Goal: Task Accomplishment & Management: Manage account settings

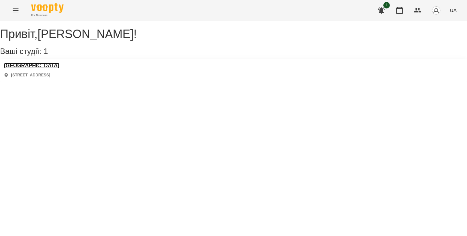
click at [52, 68] on h3 "[GEOGRAPHIC_DATA]" at bounding box center [31, 66] width 55 height 6
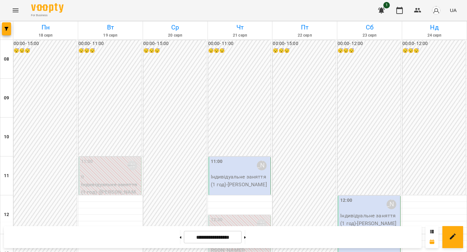
scroll to position [67, 0]
click at [243, 173] on p "Індивідуальне заняття (1 год) - [PERSON_NAME]" at bounding box center [240, 180] width 59 height 15
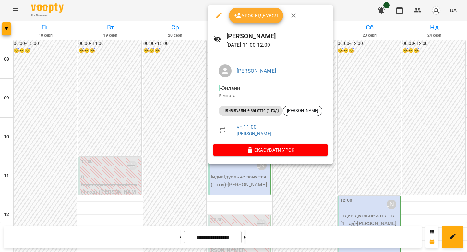
click at [248, 148] on icon "button" at bounding box center [250, 151] width 5 height 6
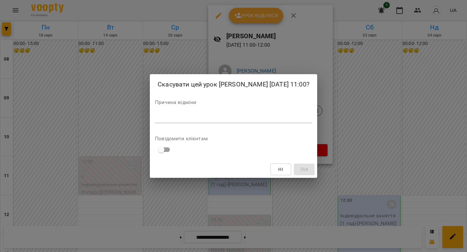
click at [254, 122] on div "*" at bounding box center [233, 118] width 157 height 10
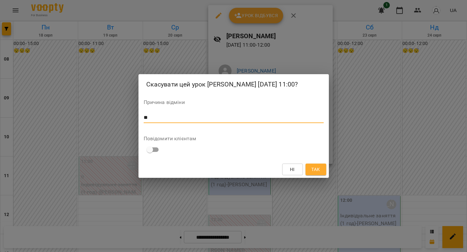
type textarea "**"
click at [313, 166] on span "Так" at bounding box center [316, 170] width 8 height 8
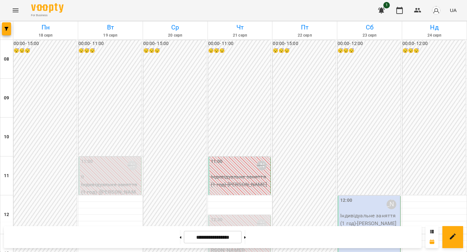
scroll to position [269, 0]
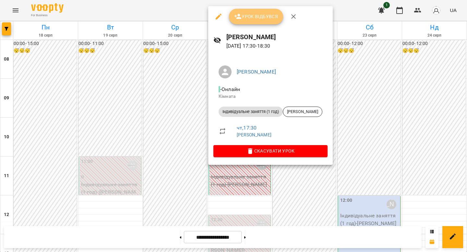
click at [256, 15] on span "Урок відбувся" at bounding box center [256, 17] width 44 height 8
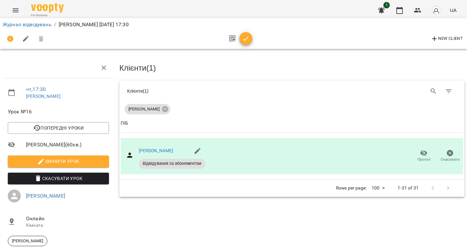
click at [247, 42] on icon "button" at bounding box center [246, 39] width 8 height 8
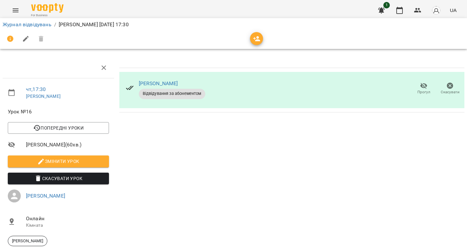
click at [301, 67] on th at bounding box center [291, 62] width 345 height 11
click at [38, 26] on link "Журнал відвідувань" at bounding box center [27, 24] width 49 height 6
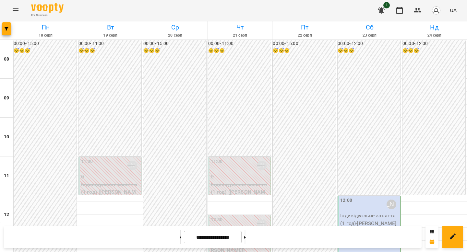
click at [180, 232] on button at bounding box center [181, 237] width 2 height 14
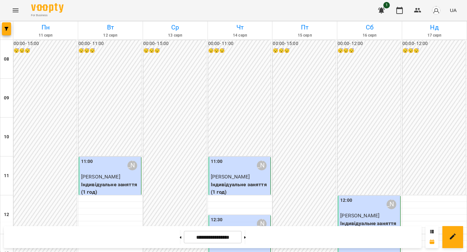
scroll to position [140, 0]
click at [246, 235] on icon at bounding box center [245, 238] width 2 height 3
type input "**********"
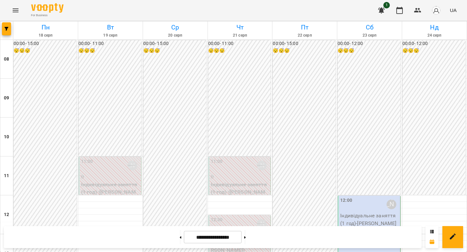
scroll to position [274, 0]
